Goal: Task Accomplishment & Management: Use online tool/utility

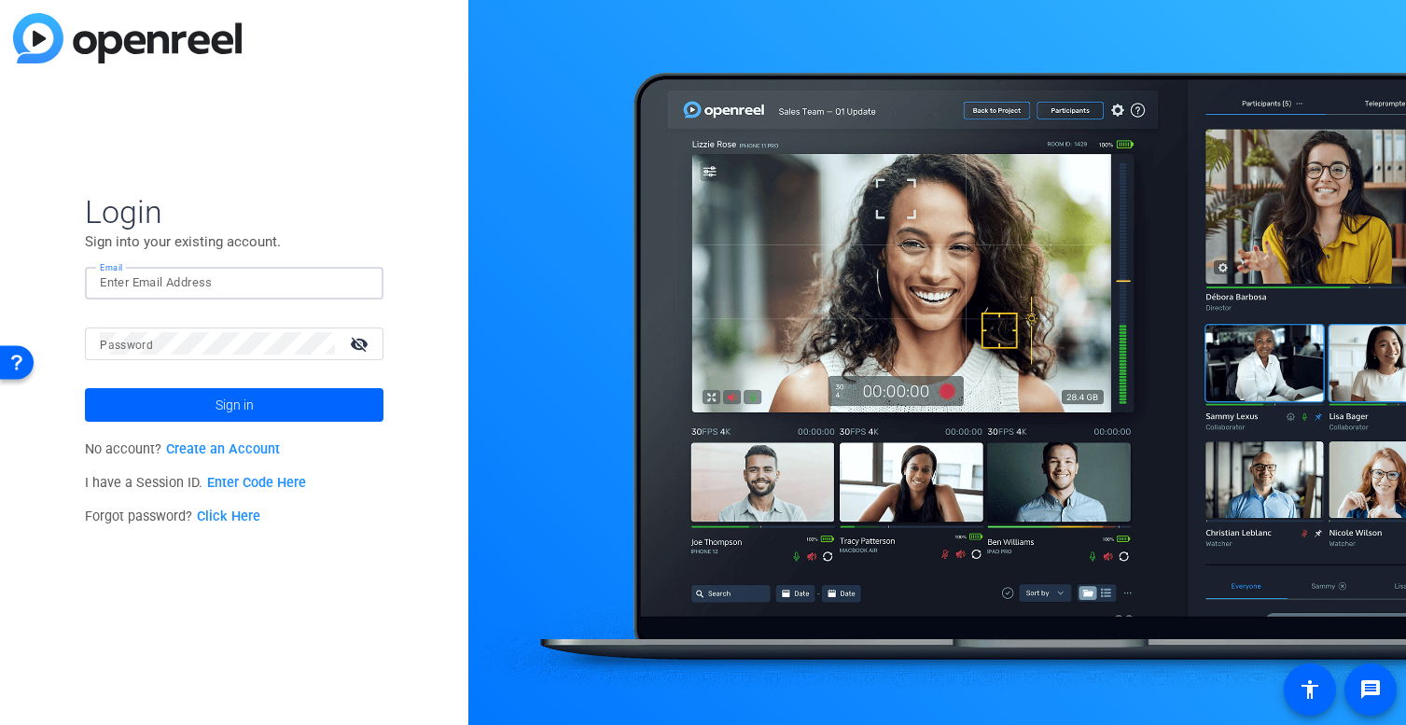
click at [169, 282] on input "Email" at bounding box center [234, 283] width 269 height 22
type input "M"
type input "[PERSON_NAME][EMAIL_ADDRESS][PERSON_NAME][DOMAIN_NAME]"
click at [85, 388] on button "Sign in" at bounding box center [234, 405] width 299 height 34
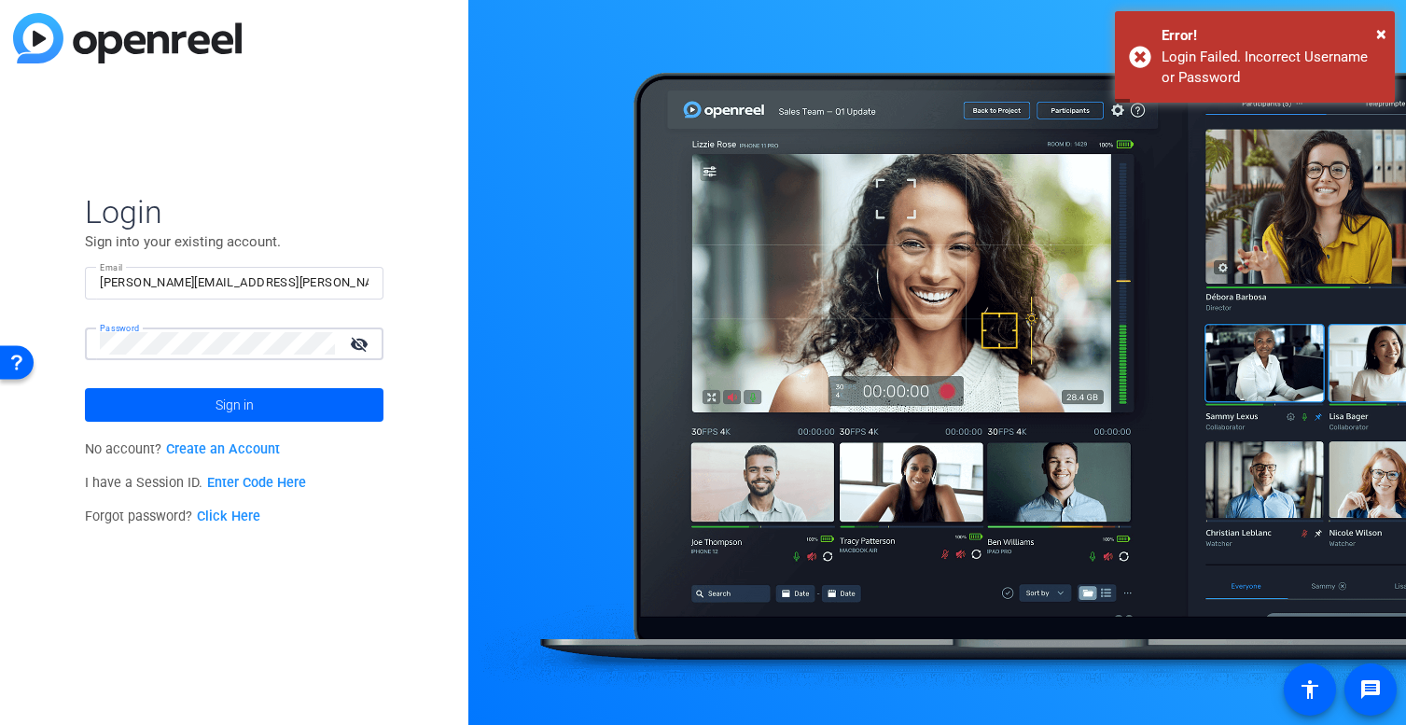
click at [85, 388] on button "Sign in" at bounding box center [234, 405] width 299 height 34
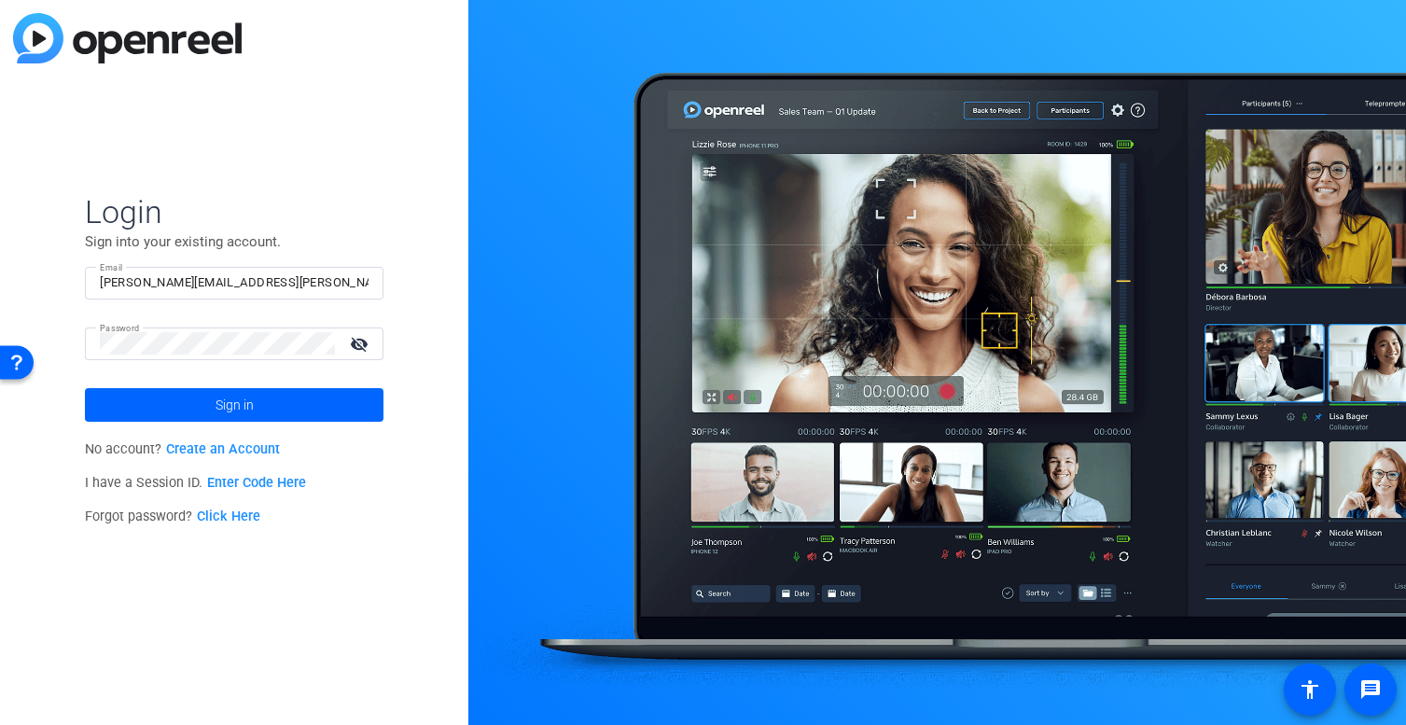
click at [352, 342] on mat-icon "visibility_off" at bounding box center [361, 343] width 45 height 27
click at [12, 338] on body "Accessibility Screen-Reader Guide, Feedback, and Issue Reporting | New window L…" at bounding box center [703, 362] width 1406 height 725
click at [85, 388] on button "Sign in" at bounding box center [234, 405] width 299 height 34
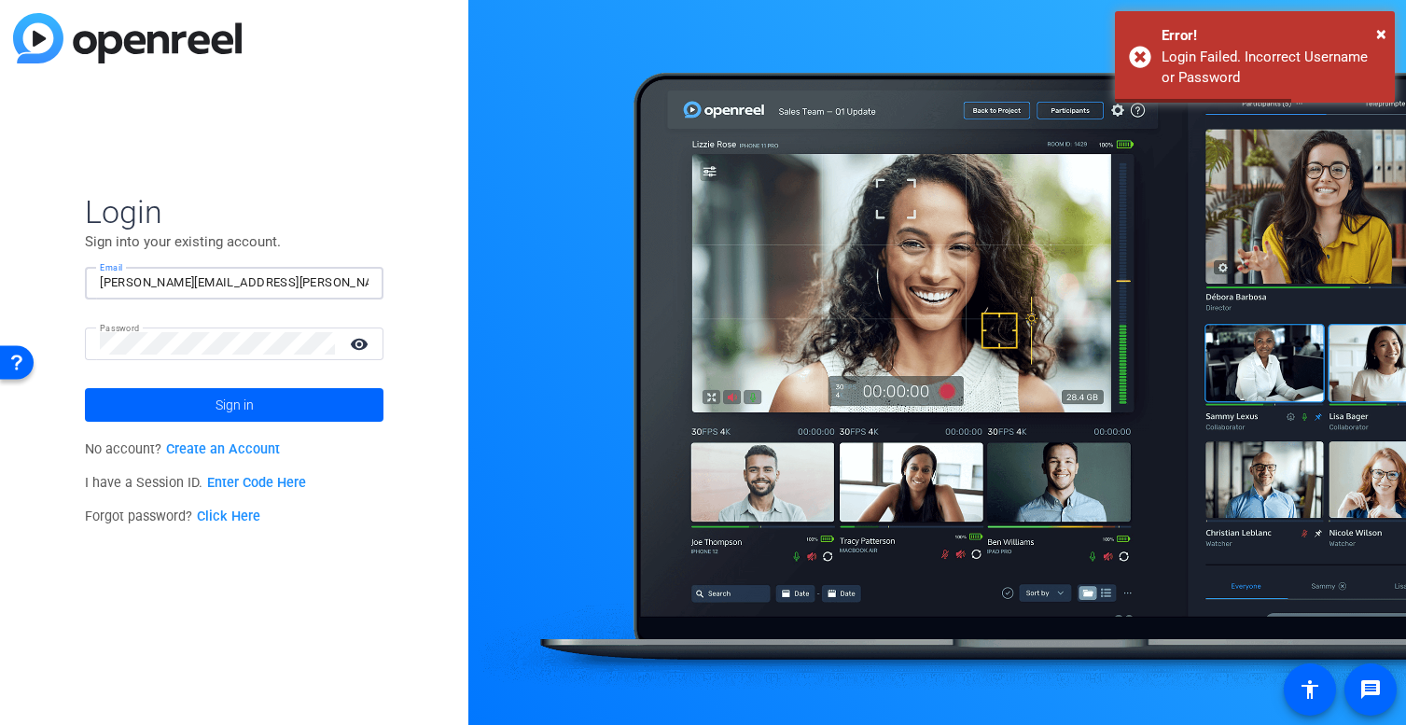
click at [233, 281] on input "[PERSON_NAME][EMAIL_ADDRESS][PERSON_NAME][DOMAIN_NAME]" at bounding box center [234, 283] width 269 height 22
click at [244, 514] on link "Click Here" at bounding box center [228, 517] width 63 height 16
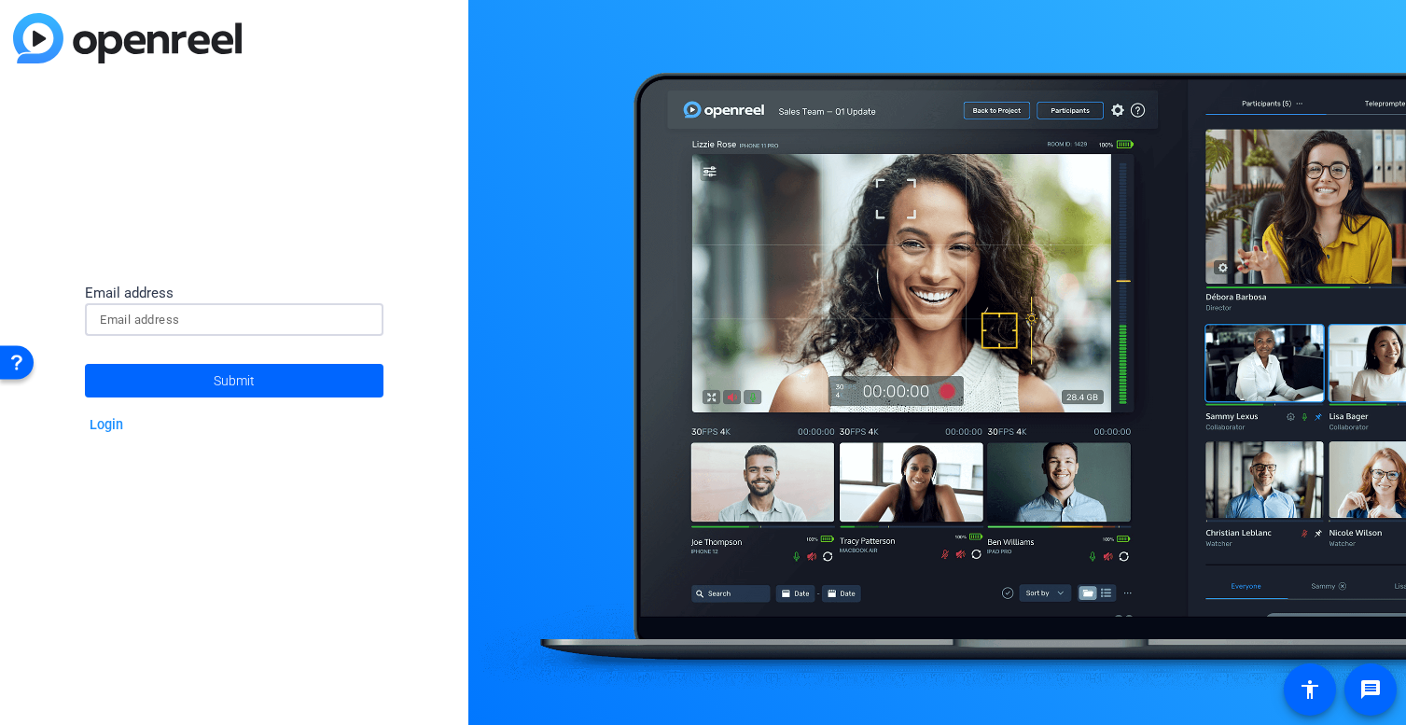
click at [172, 314] on input at bounding box center [234, 320] width 269 height 22
paste input "[PERSON_NAME][EMAIL_ADDRESS][PERSON_NAME][DOMAIN_NAME]"
type input "[PERSON_NAME][EMAIL_ADDRESS][PERSON_NAME][DOMAIN_NAME]"
click at [218, 395] on span "Submit" at bounding box center [234, 380] width 41 height 47
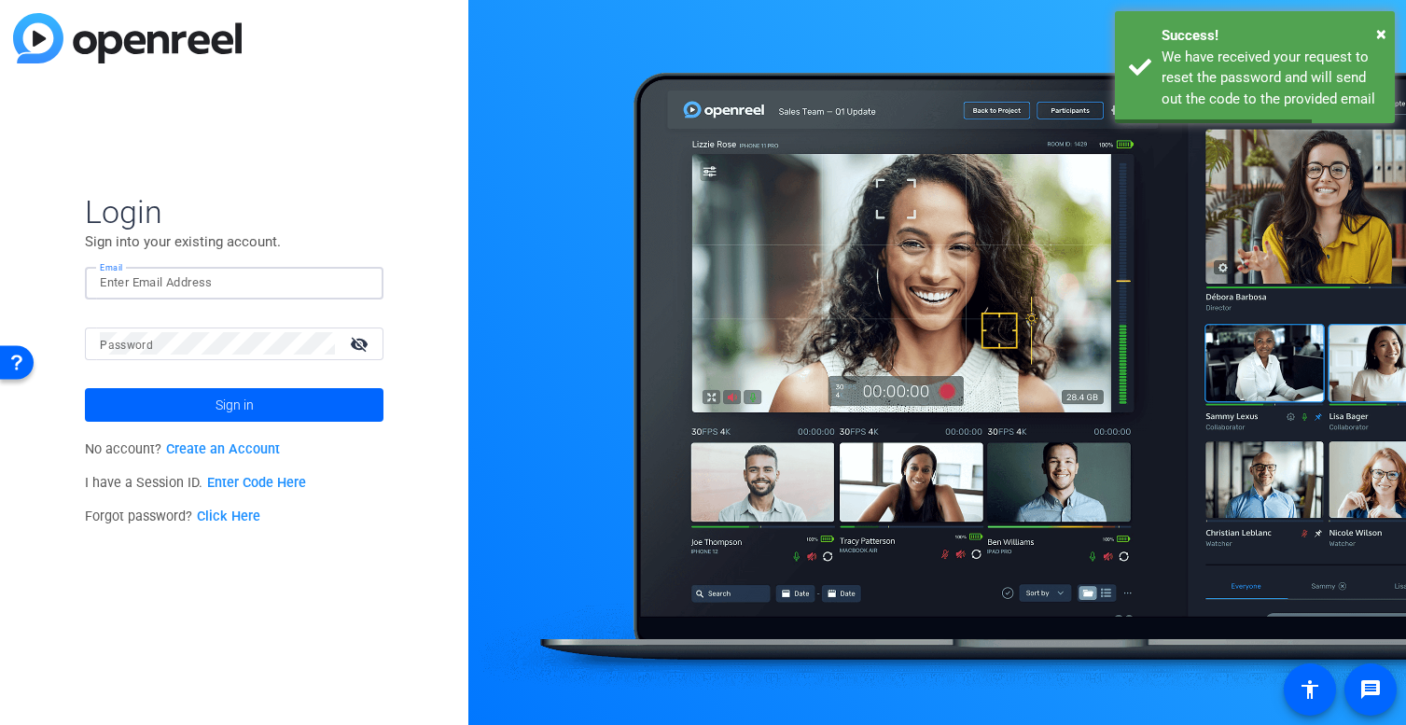
click at [220, 286] on input "Email" at bounding box center [234, 283] width 269 height 22
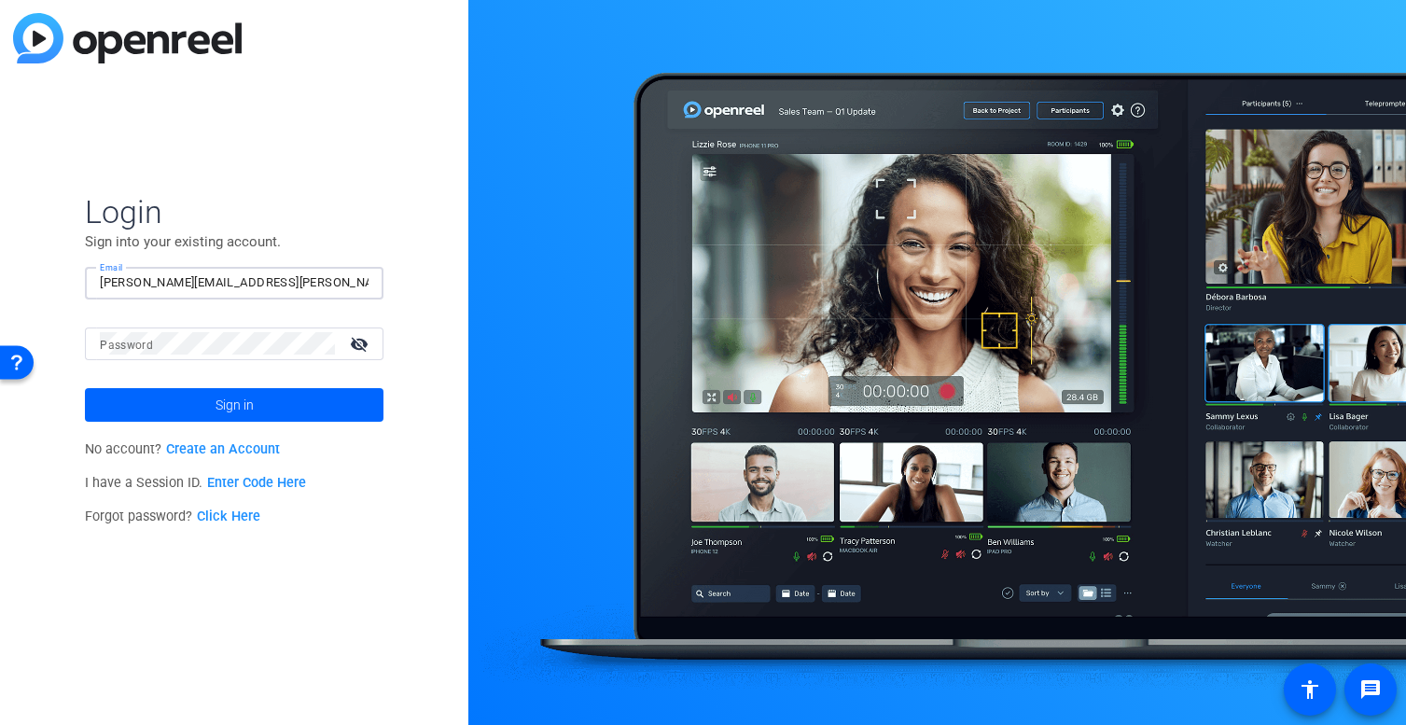
type input "[PERSON_NAME][EMAIL_ADDRESS][PERSON_NAME][DOMAIN_NAME]"
click at [230, 401] on span "Sign in" at bounding box center [235, 405] width 38 height 47
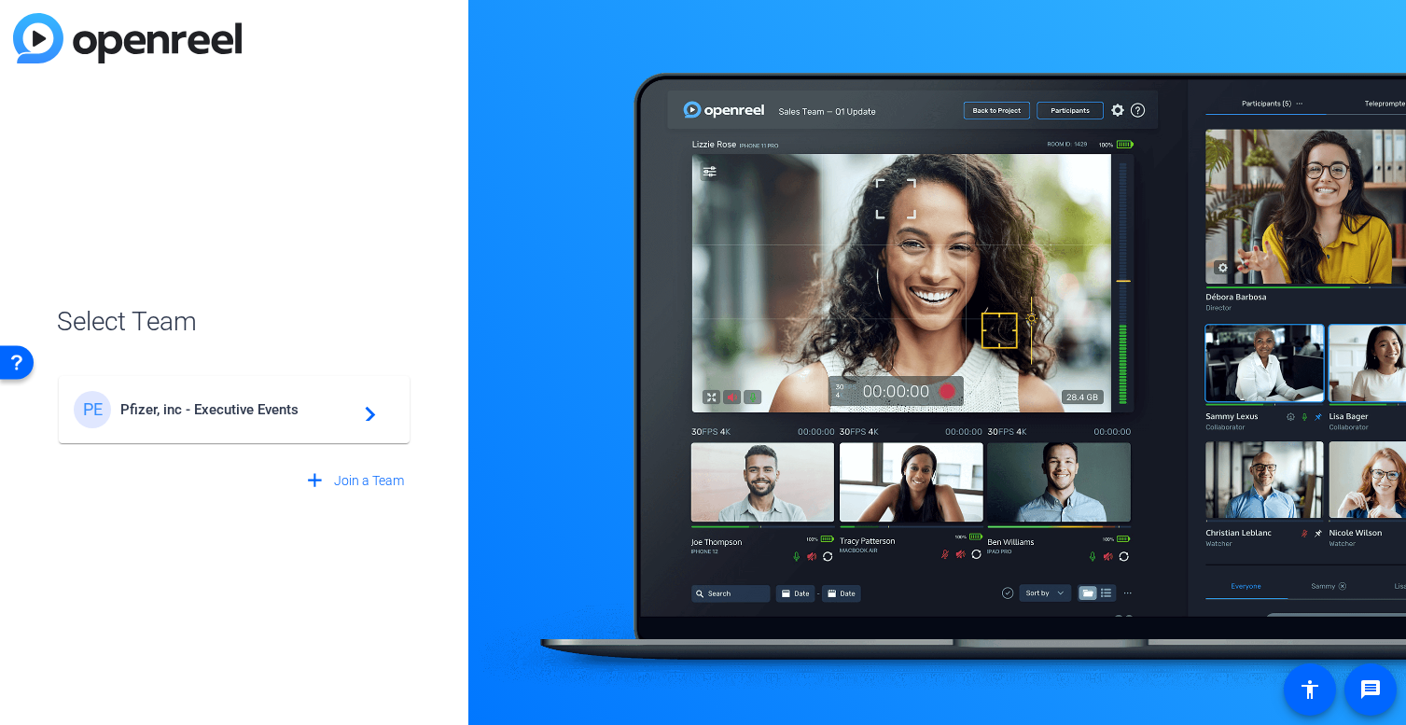
click at [233, 408] on span "Pfizer, inc - Executive Events" at bounding box center [236, 409] width 233 height 17
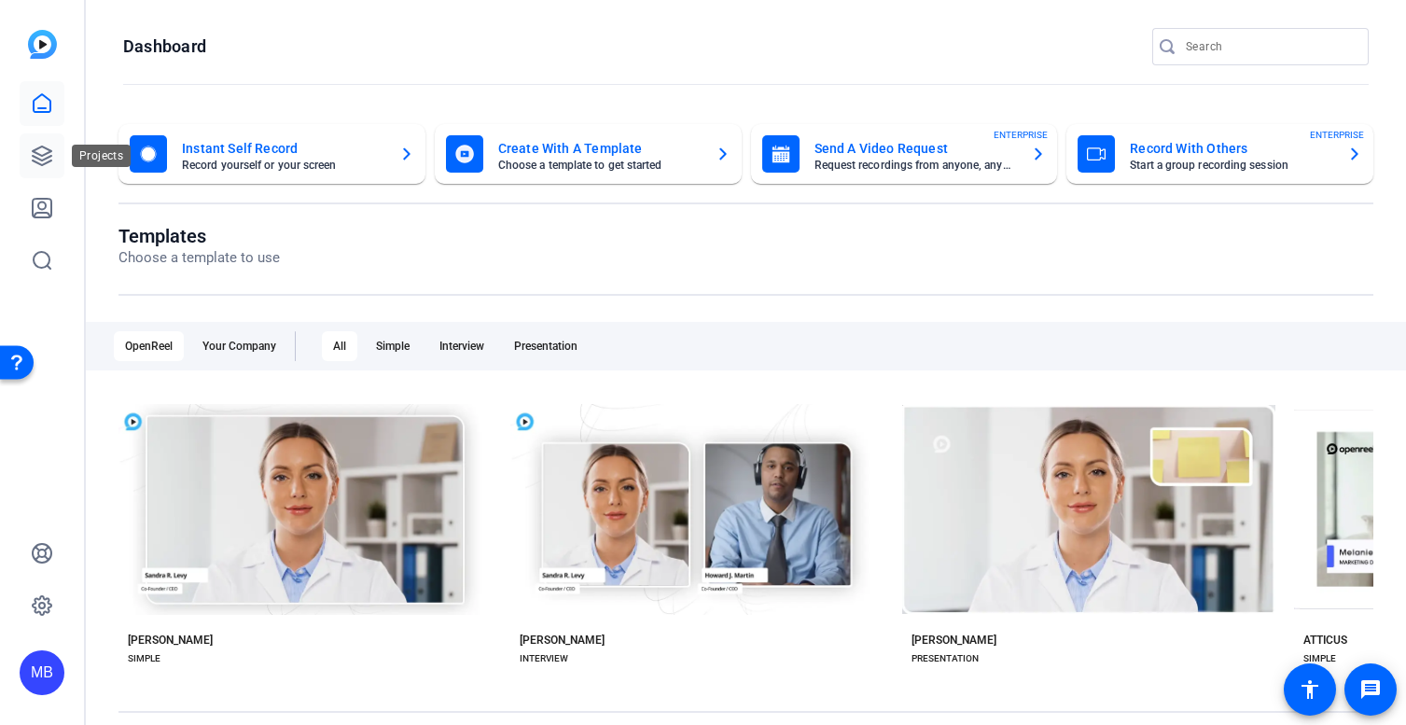
click at [40, 158] on icon at bounding box center [42, 156] width 22 height 22
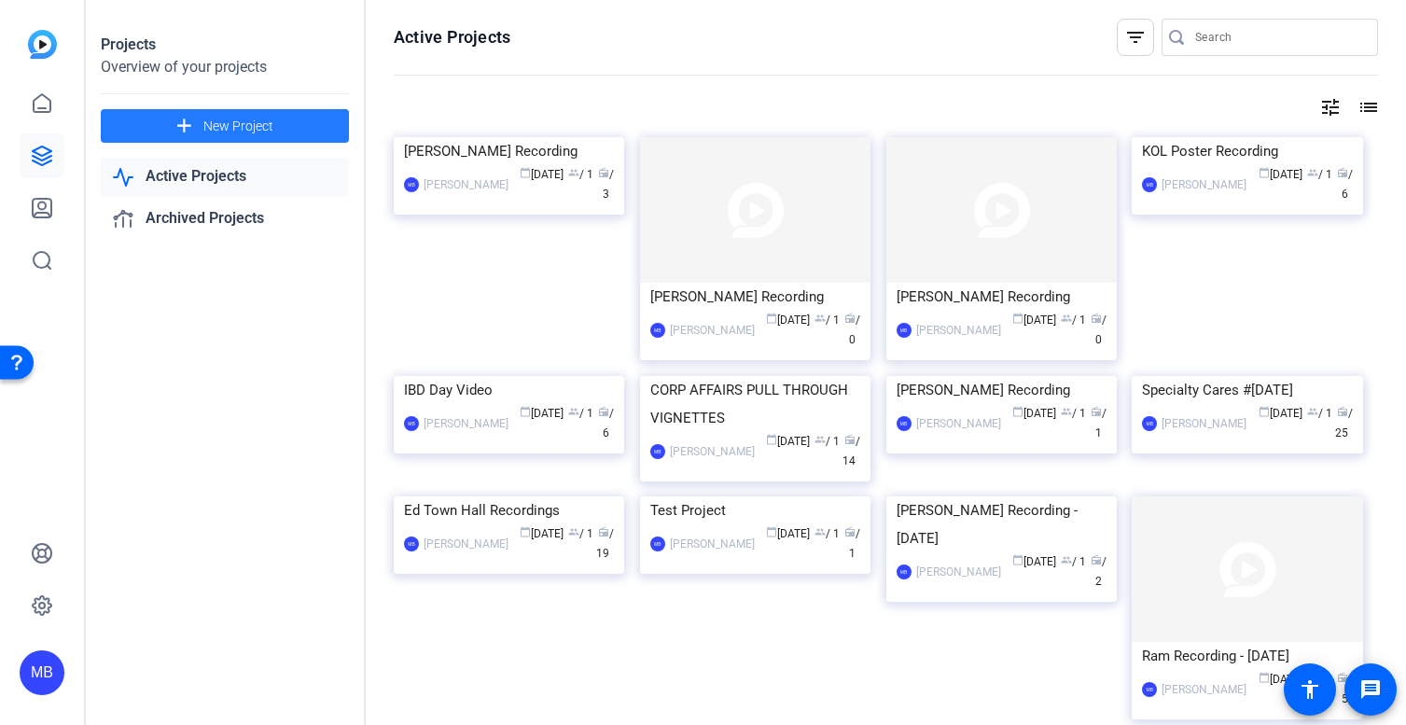
click at [217, 122] on span "New Project" at bounding box center [238, 127] width 70 height 20
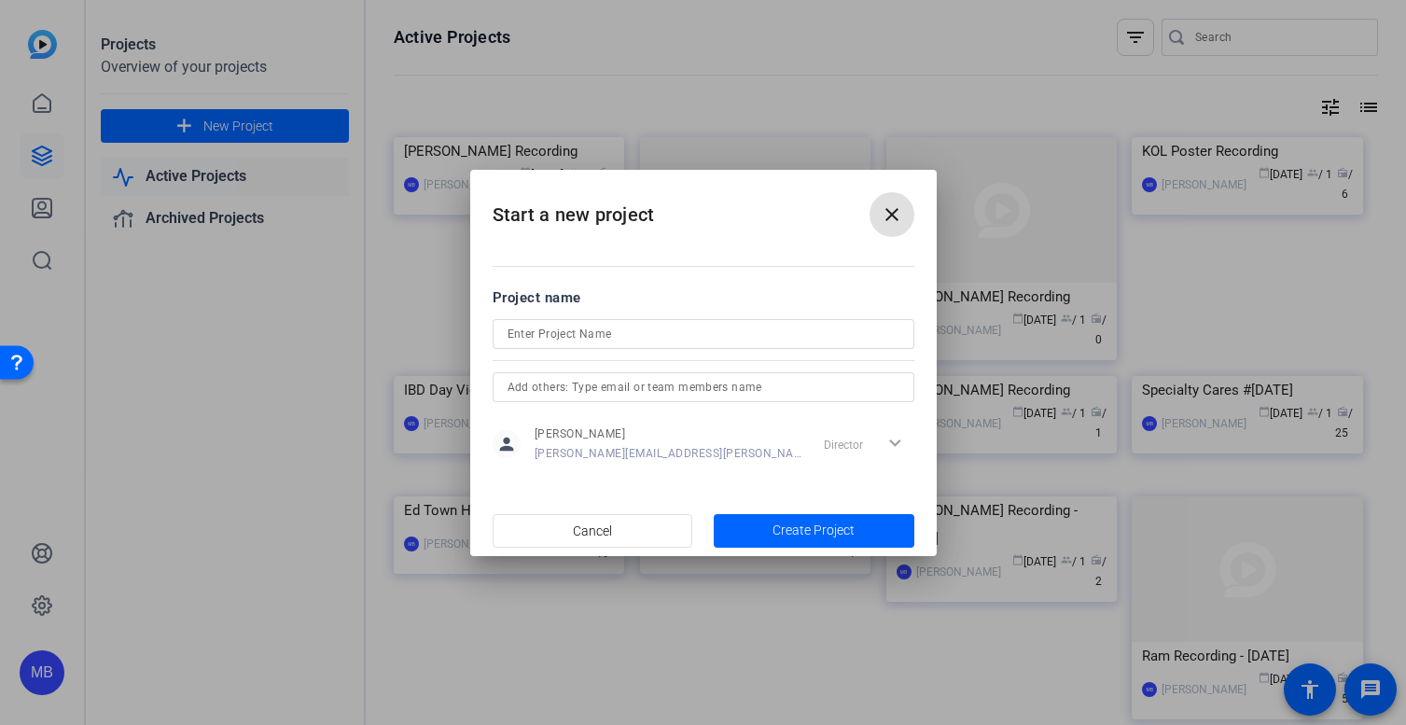
click at [558, 334] on input at bounding box center [704, 334] width 392 height 22
type input "[PERSON_NAME] Project"
click at [840, 525] on span "Create Project" at bounding box center [814, 531] width 82 height 20
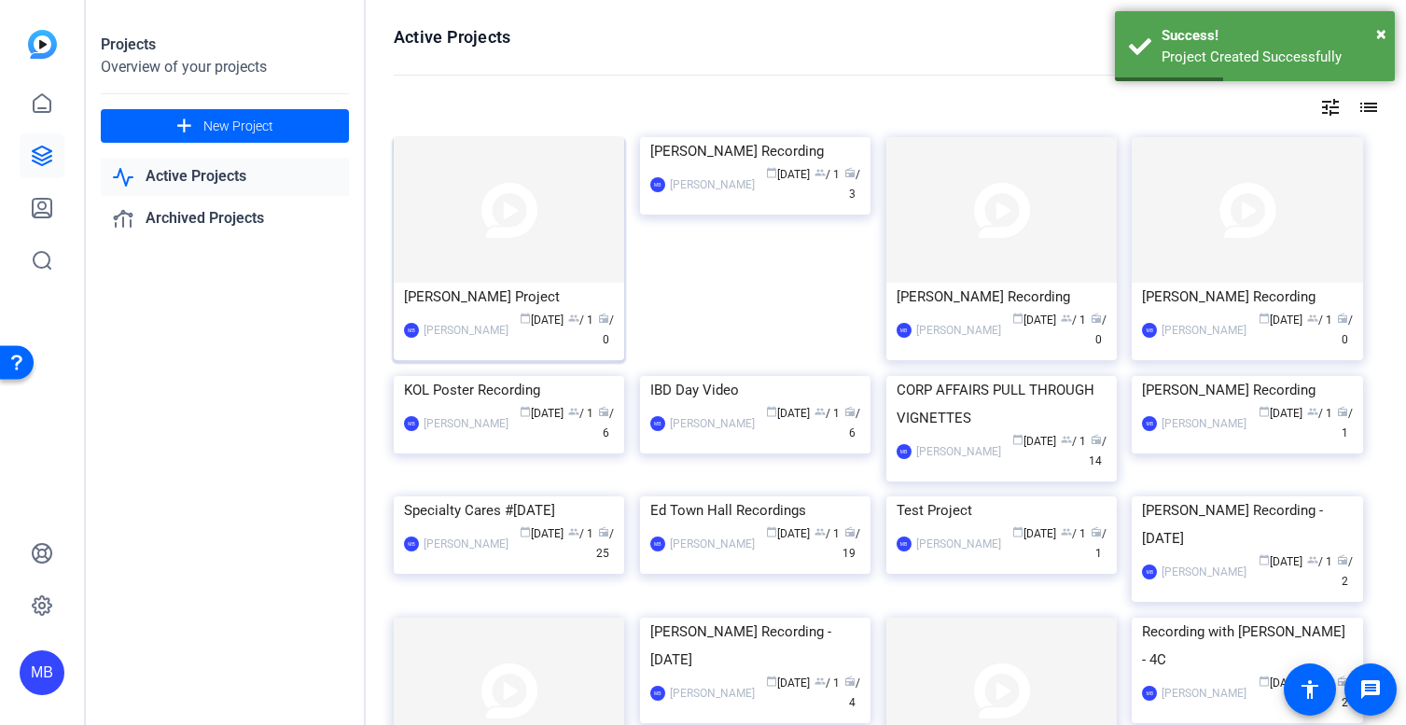
click at [483, 295] on div "[PERSON_NAME] Project" at bounding box center [509, 297] width 210 height 28
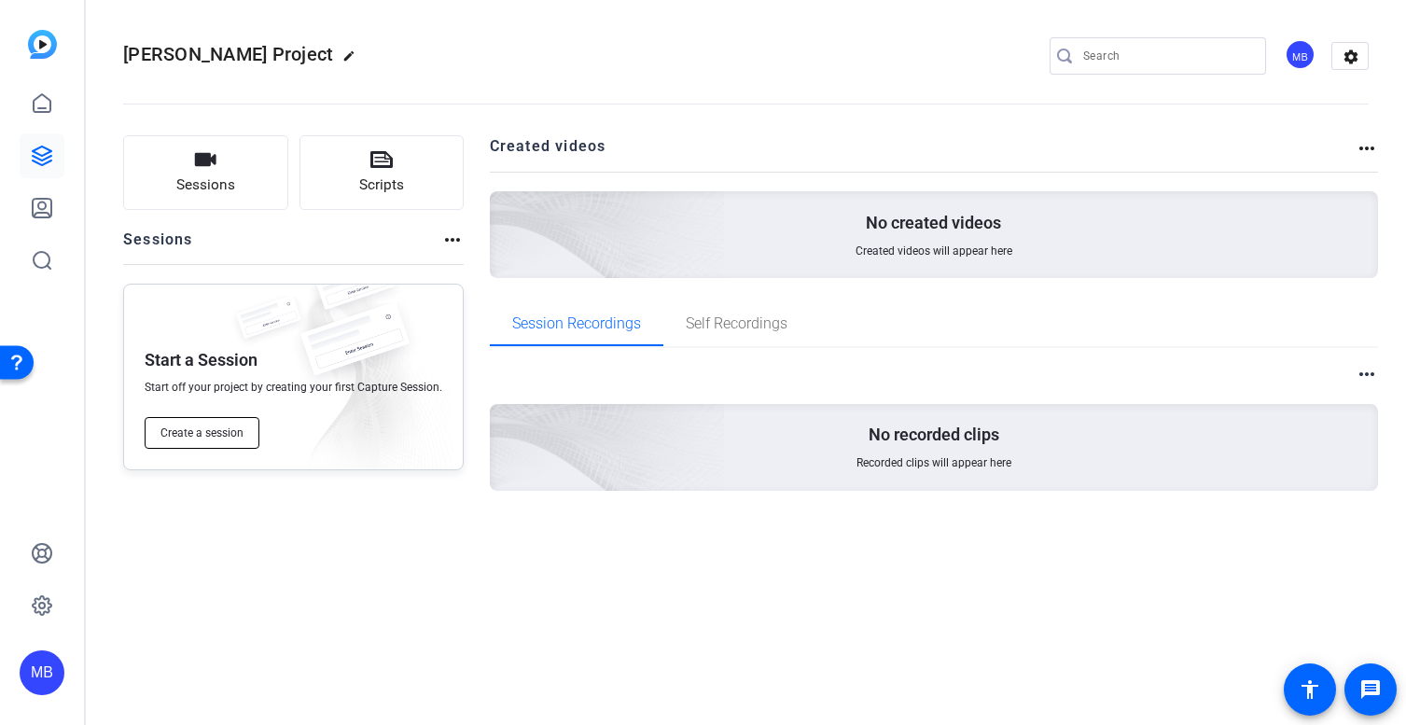
click at [199, 428] on span "Create a session" at bounding box center [201, 432] width 83 height 15
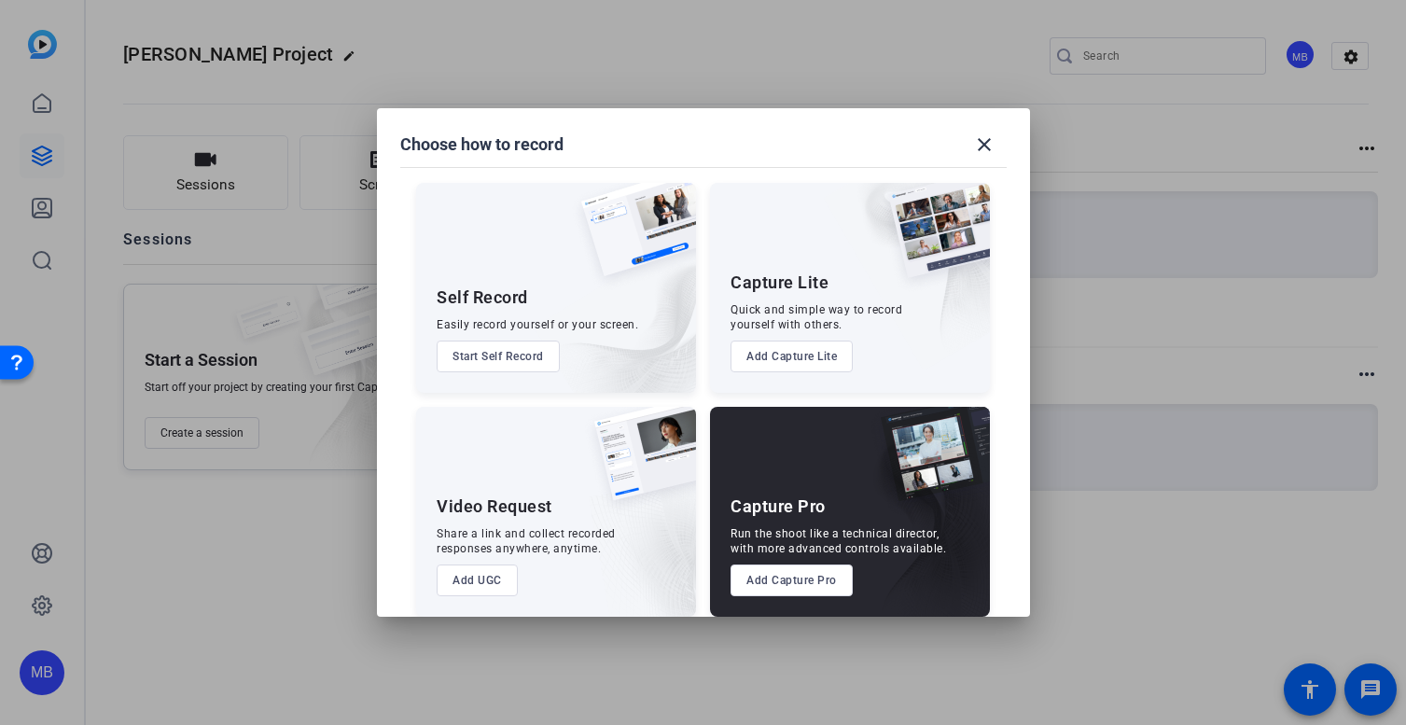
click at [791, 579] on button "Add Capture Pro" at bounding box center [792, 580] width 122 height 32
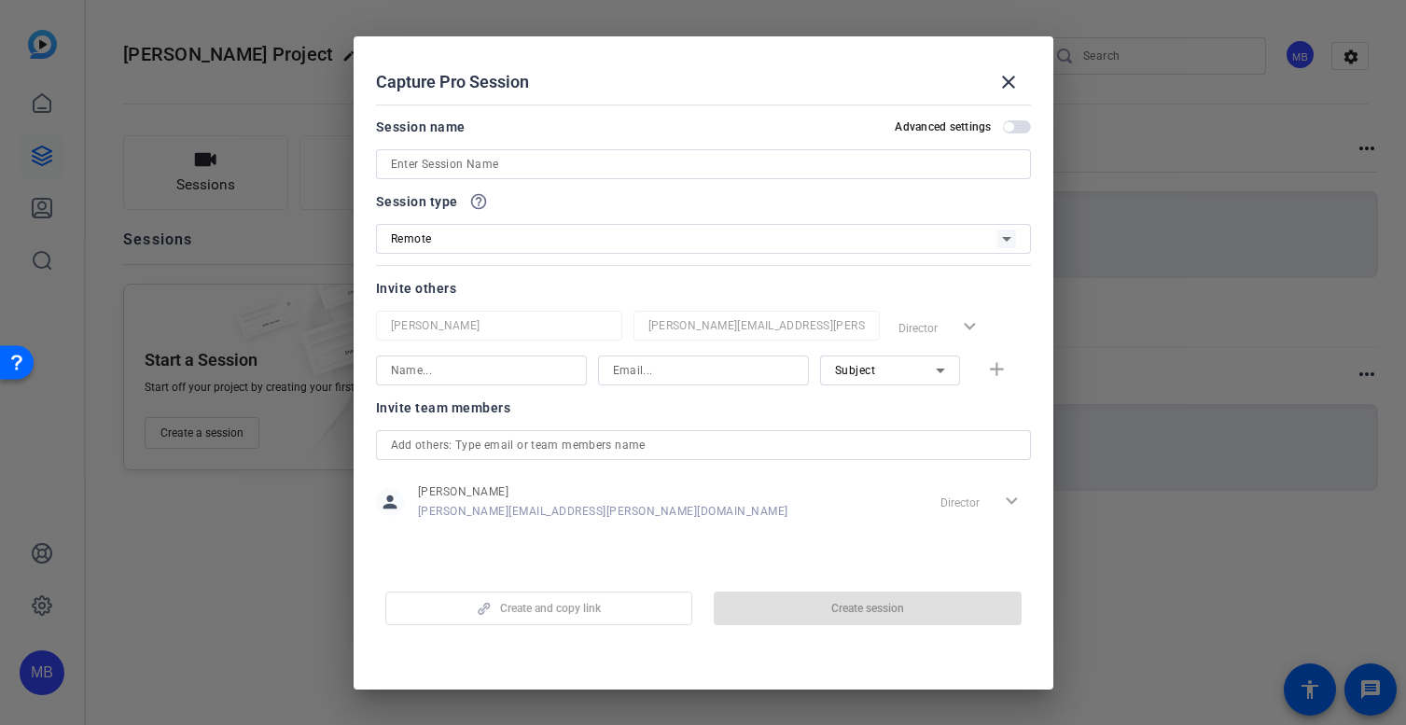
click at [450, 167] on input at bounding box center [703, 164] width 625 height 22
click at [453, 170] on input at bounding box center [703, 164] width 625 height 22
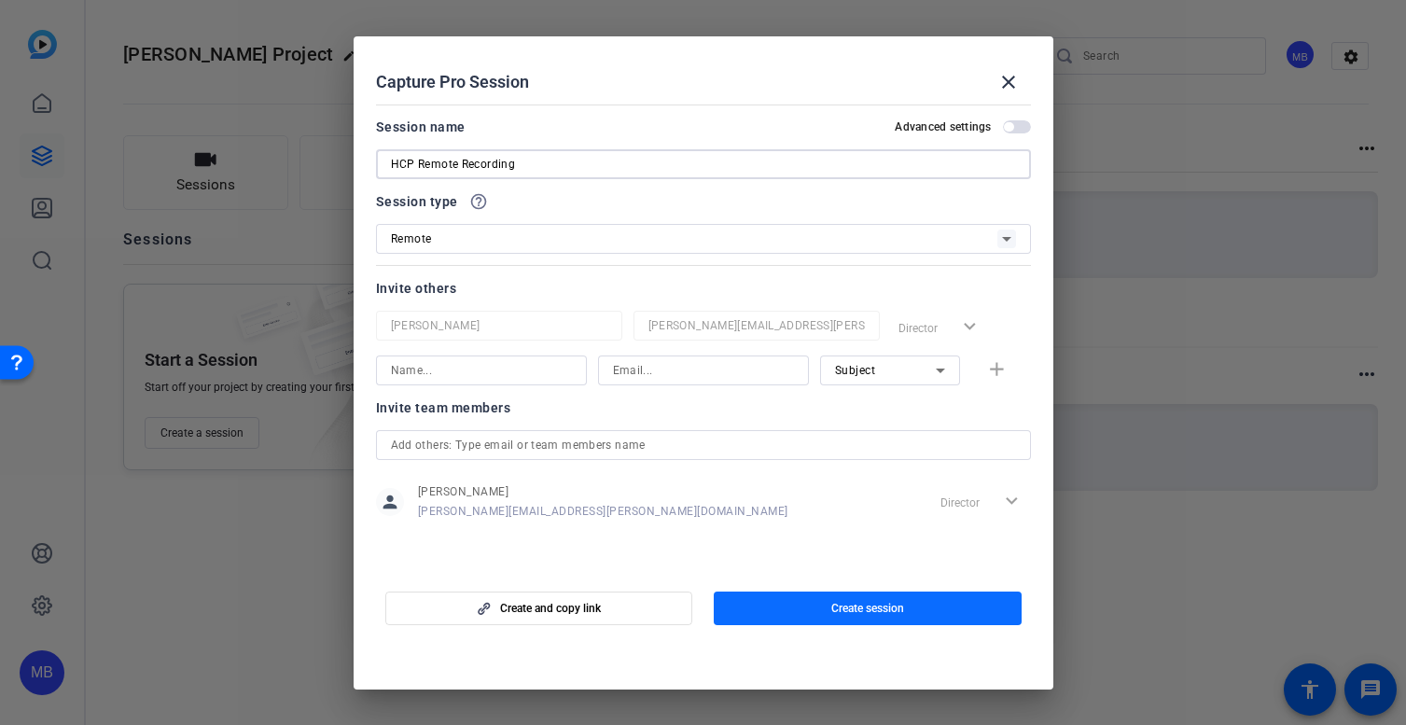
type input "HCP Remote Recording"
click at [817, 593] on span "button" at bounding box center [868, 608] width 308 height 45
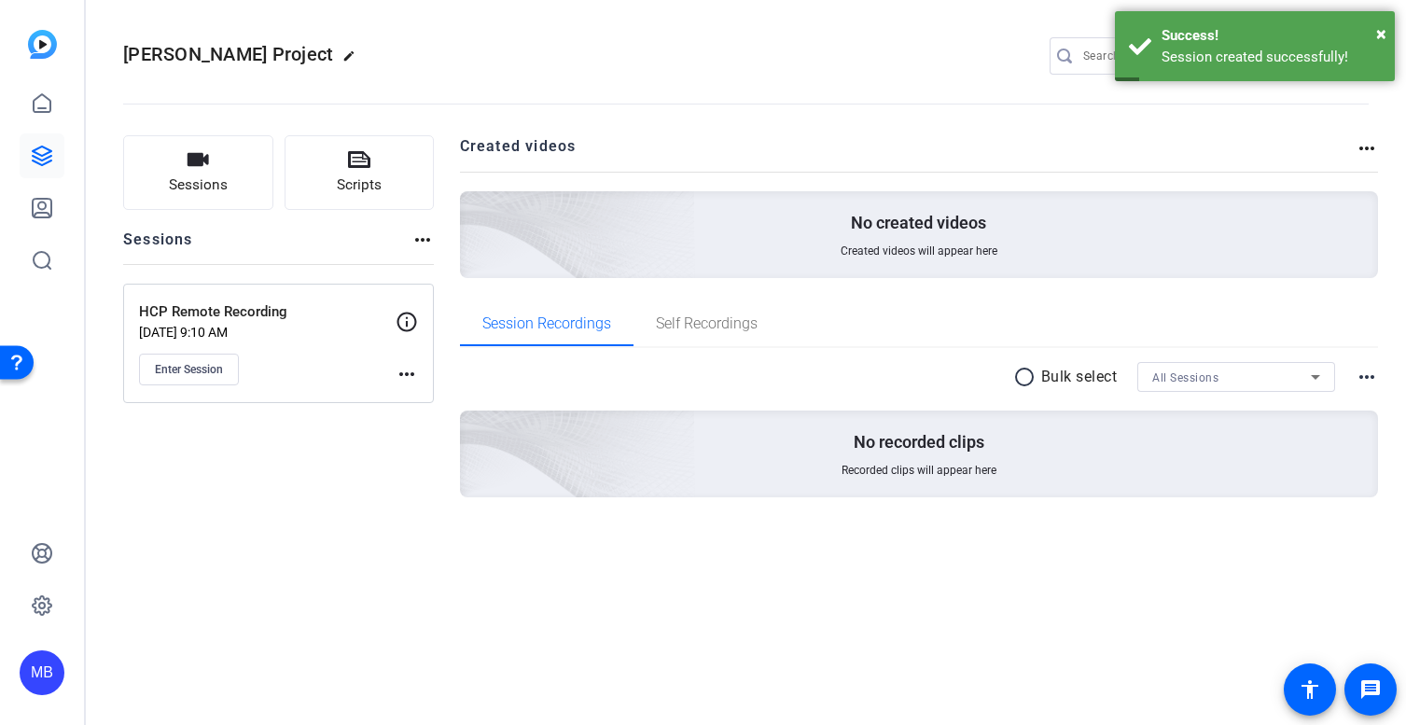
click at [258, 337] on p "[DATE] 9:10 AM" at bounding box center [267, 332] width 257 height 15
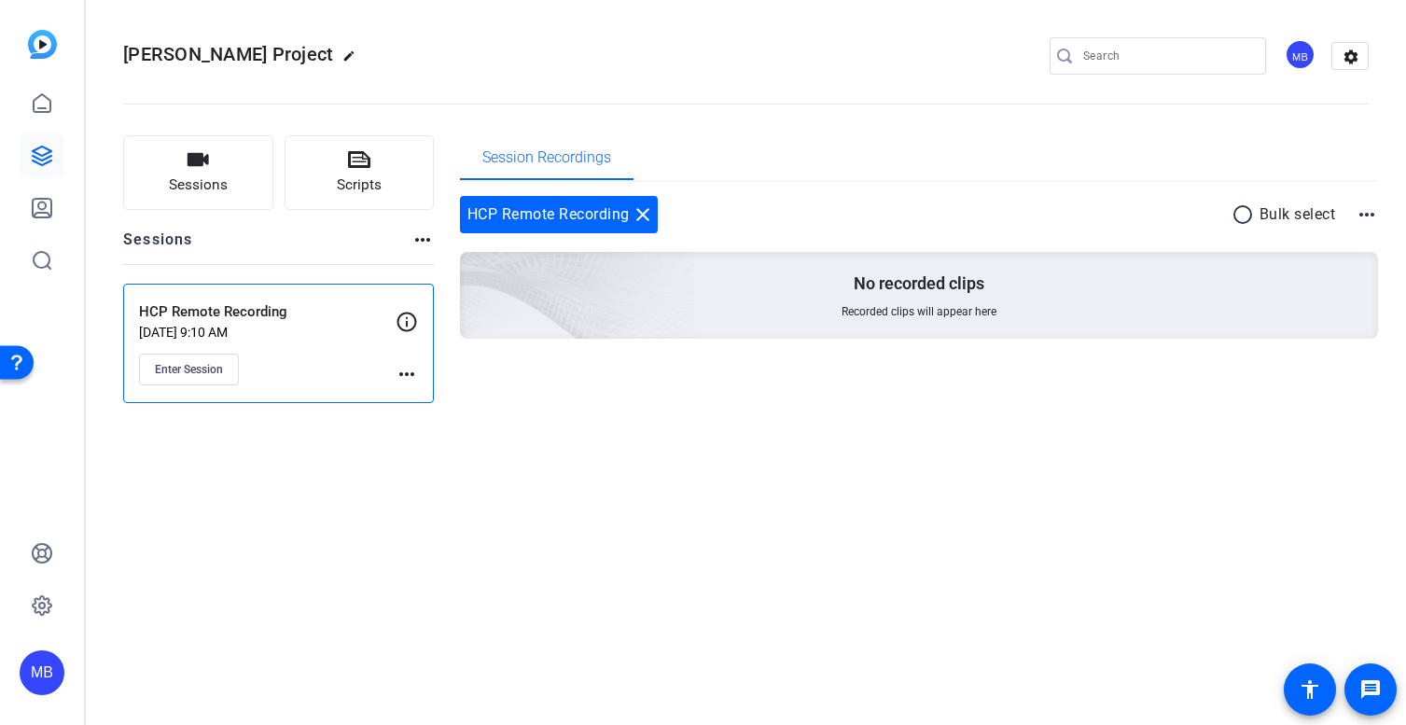
click at [261, 365] on div "Enter Session" at bounding box center [267, 370] width 257 height 32
click at [193, 382] on button "Enter Session" at bounding box center [189, 370] width 100 height 32
click at [410, 368] on mat-icon "more_horiz" at bounding box center [407, 374] width 22 height 22
click at [444, 393] on span "Edit Session" at bounding box center [453, 401] width 85 height 22
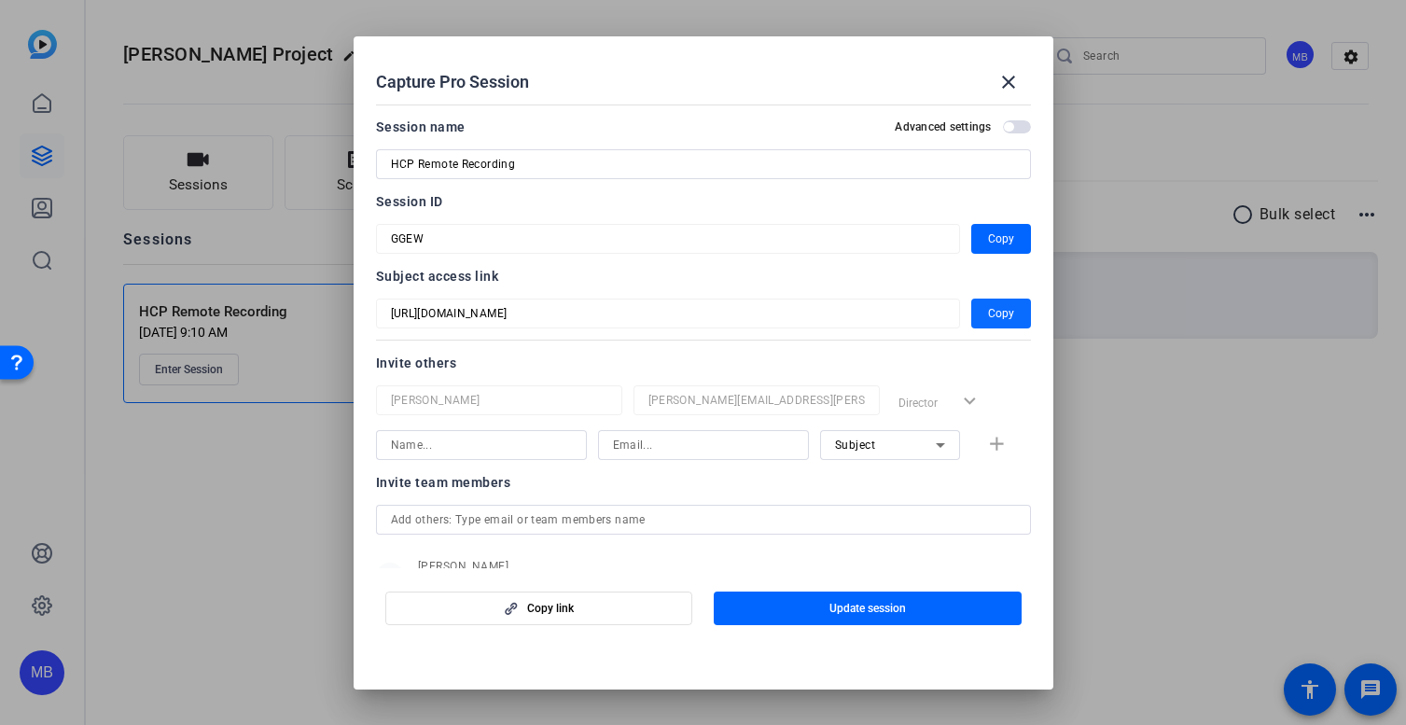
click at [987, 313] on span "button" at bounding box center [1001, 313] width 60 height 45
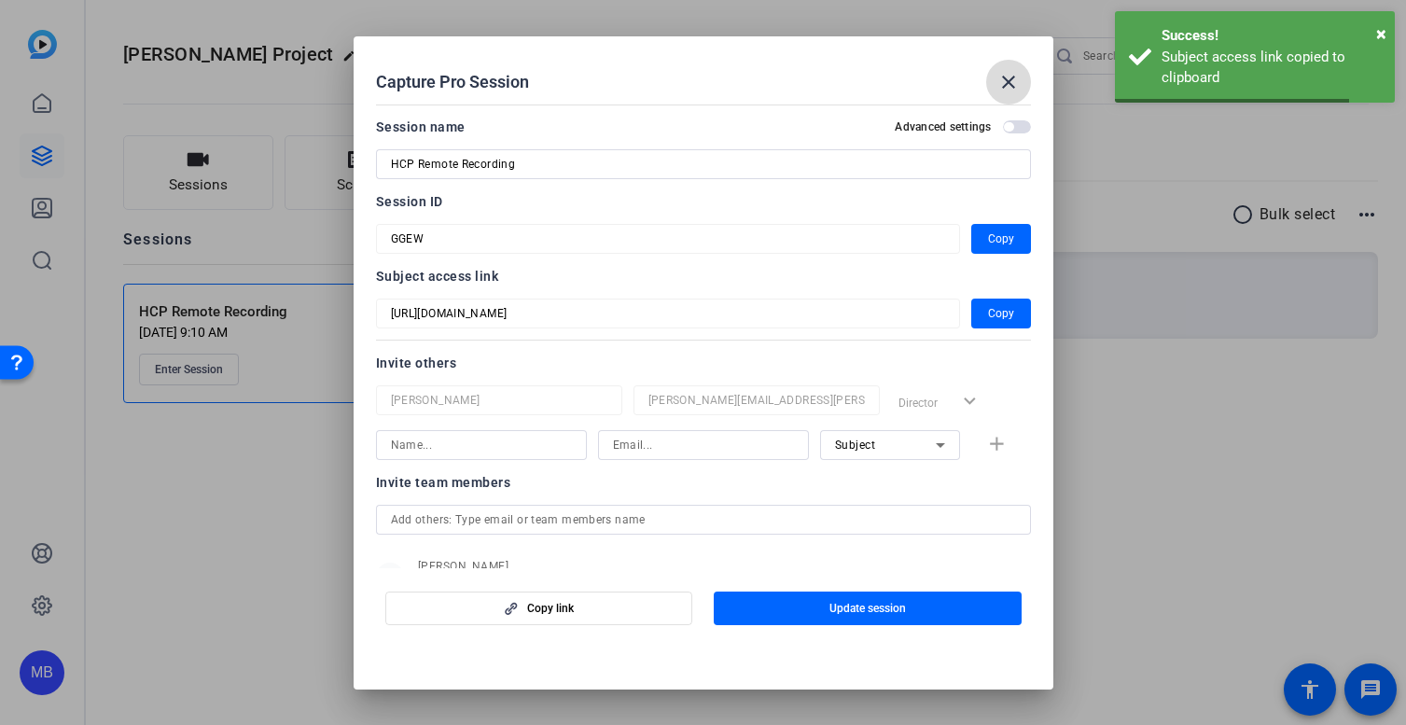
click at [1010, 77] on mat-icon "close" at bounding box center [1008, 82] width 22 height 22
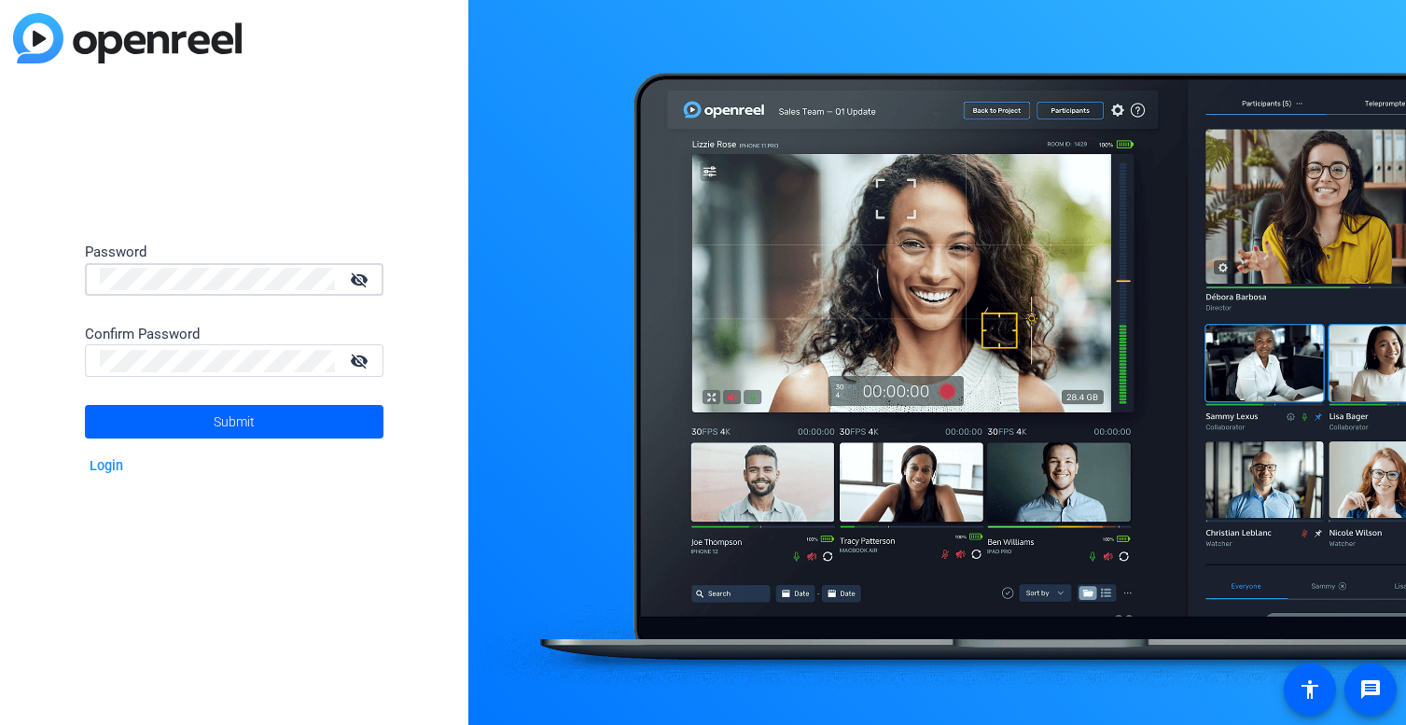
click at [358, 279] on mat-icon "visibility_off" at bounding box center [361, 279] width 45 height 27
click at [211, 426] on span at bounding box center [234, 421] width 299 height 45
